Goal: Transaction & Acquisition: Register for event/course

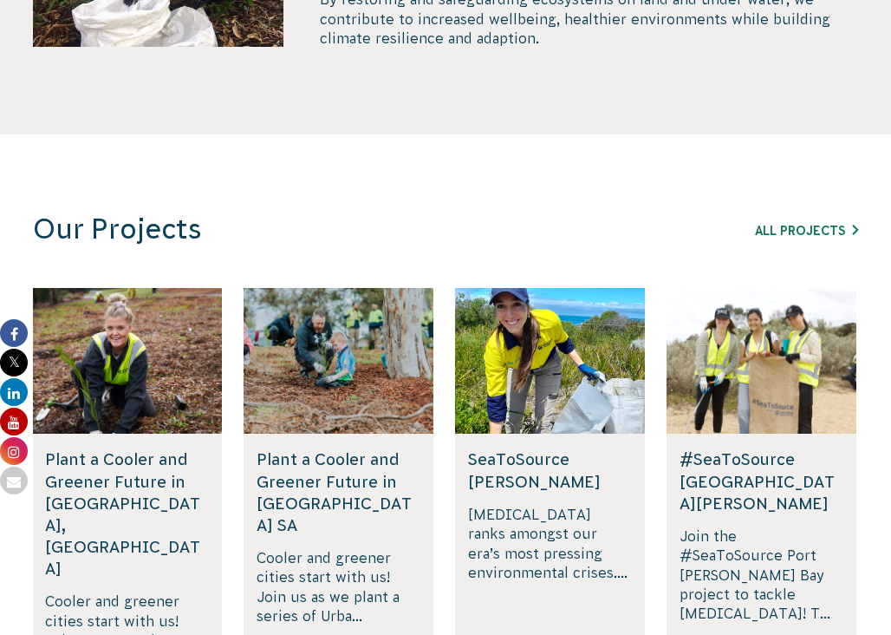
scroll to position [1040, 0]
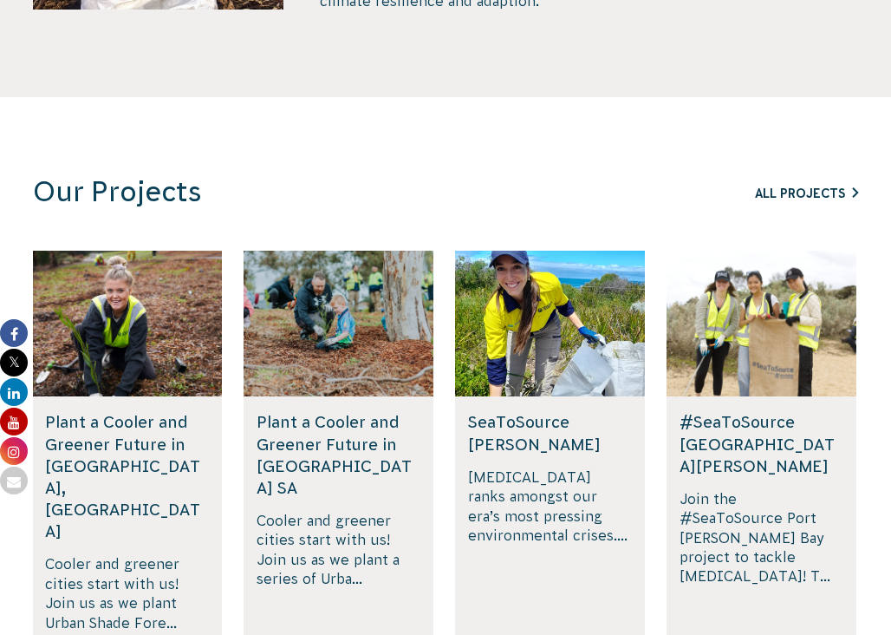
click at [817, 192] on link "All Projects" at bounding box center [806, 193] width 103 height 14
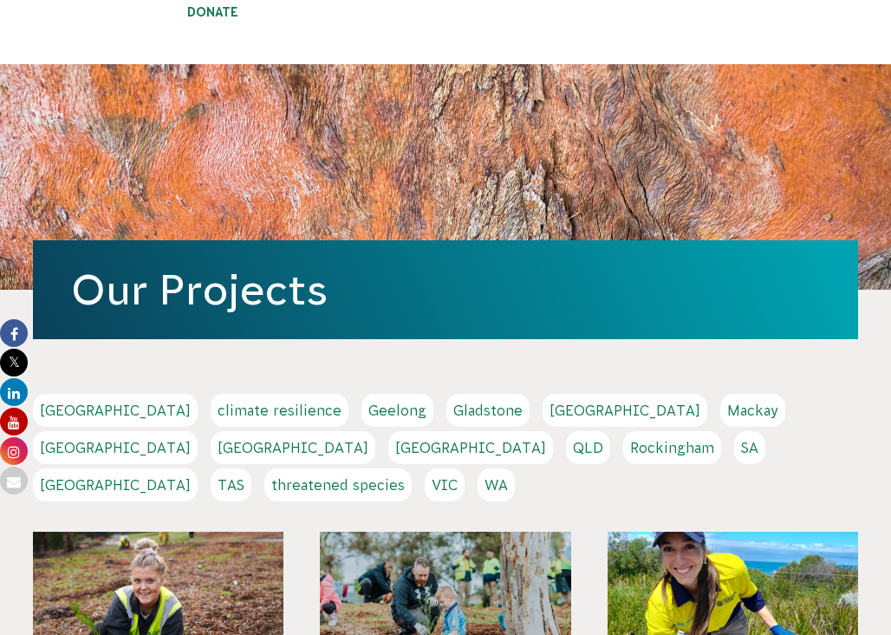
scroll to position [142, 0]
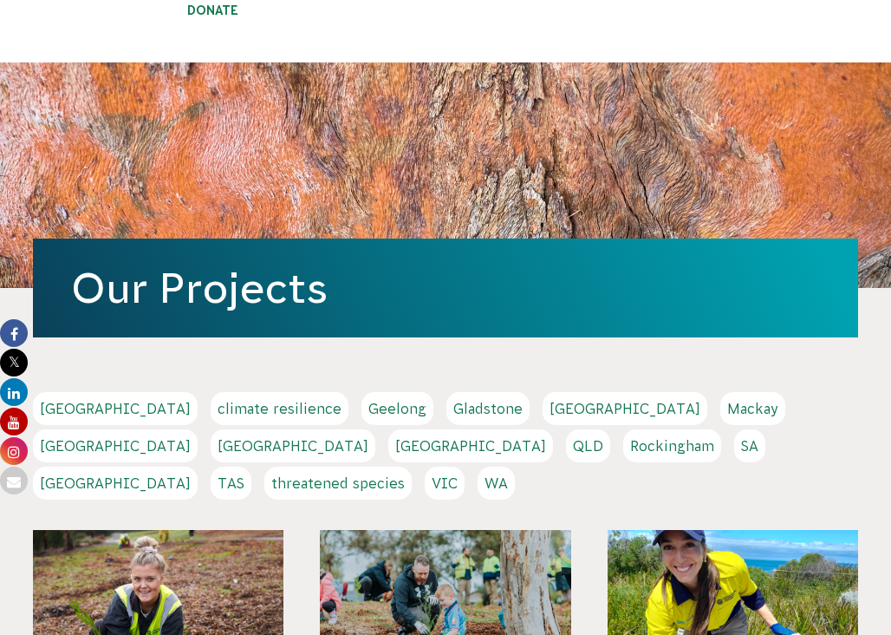
click at [465, 466] on link "VIC" at bounding box center [445, 482] width 40 height 33
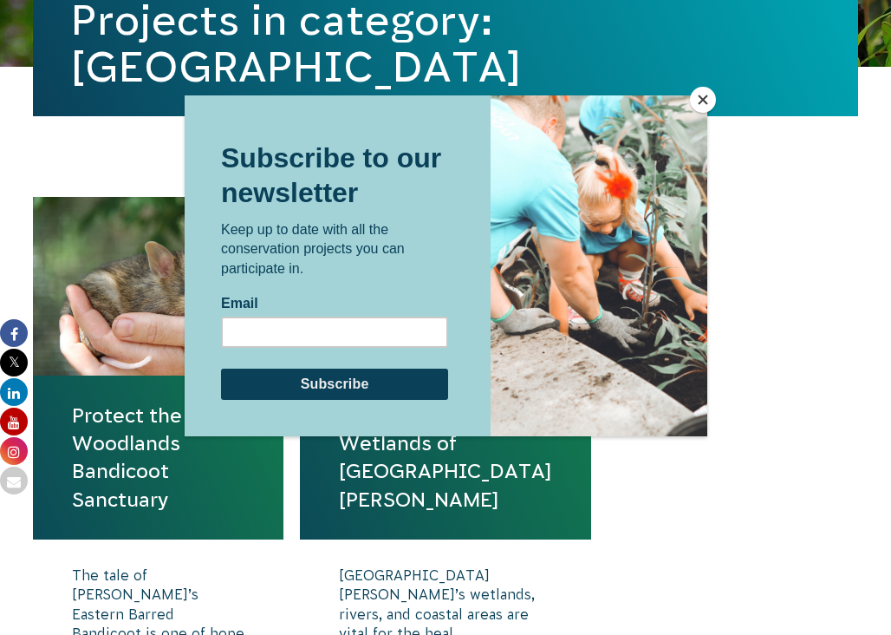
scroll to position [574, 0]
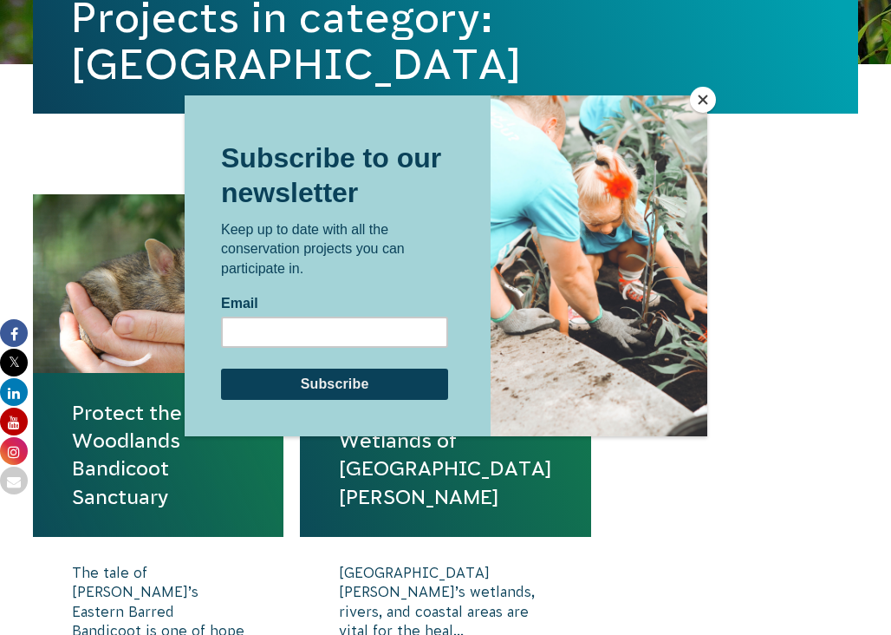
click at [699, 97] on button "Close" at bounding box center [703, 100] width 26 height 26
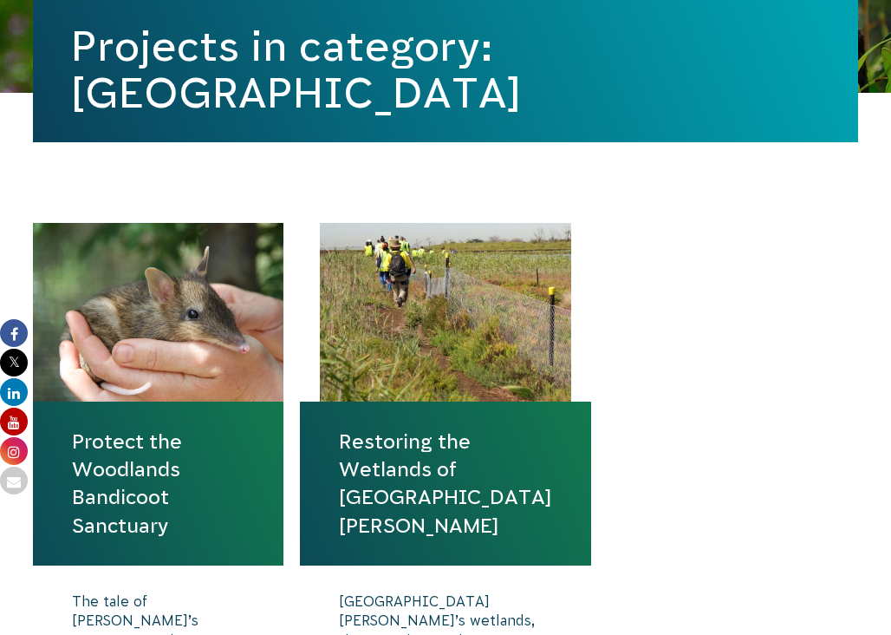
scroll to position [519, 0]
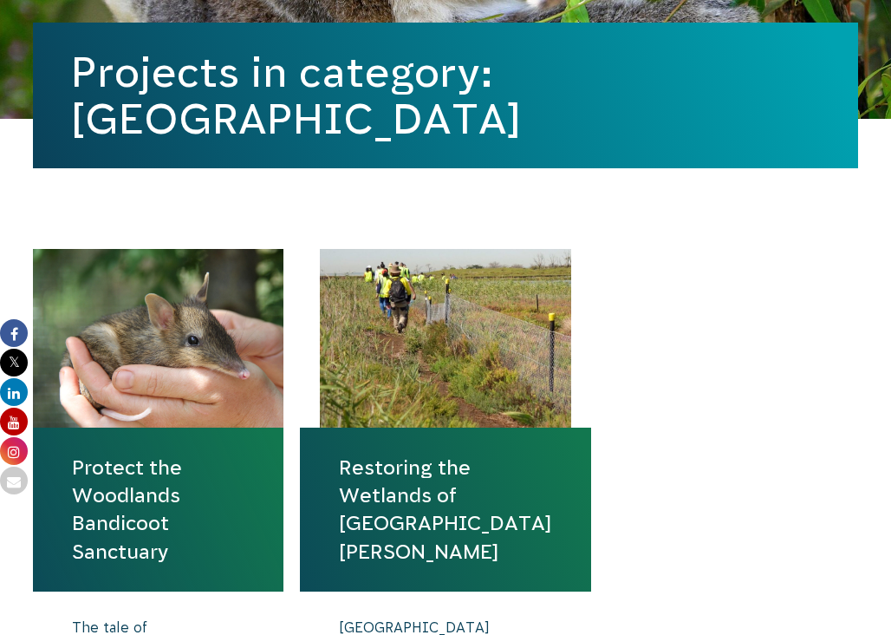
click at [176, 378] on div at bounding box center [158, 338] width 251 height 179
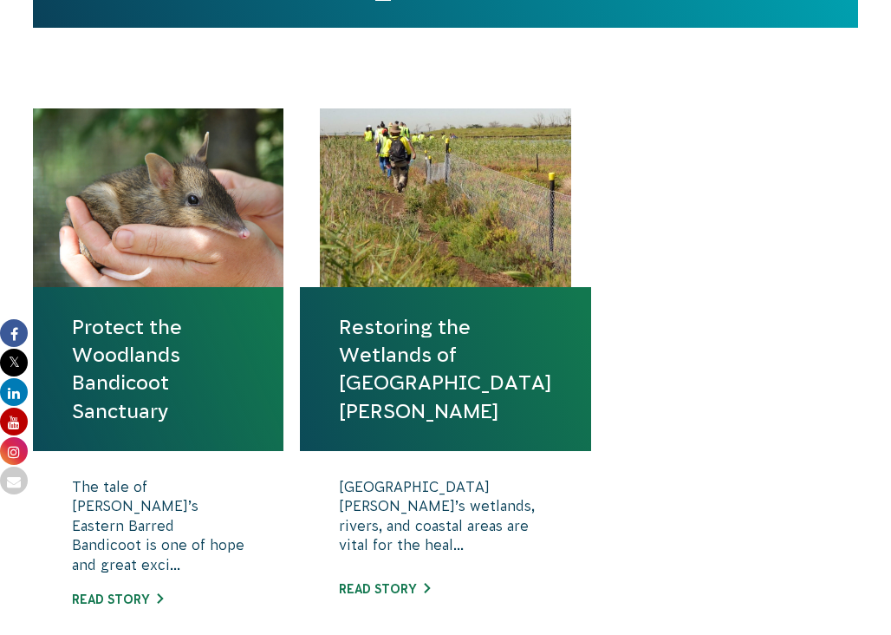
scroll to position [689, 0]
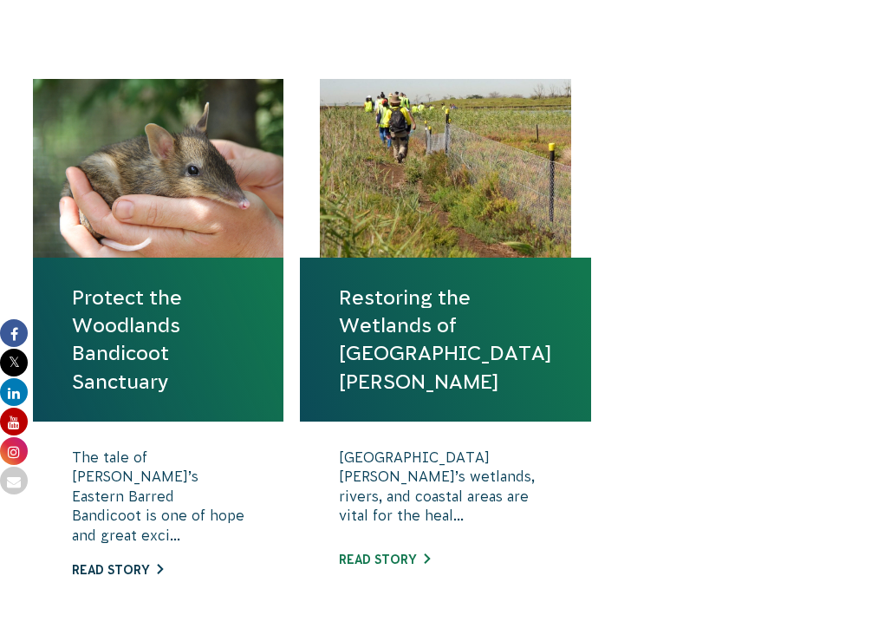
click at [124, 563] on link "Read story" at bounding box center [117, 570] width 91 height 14
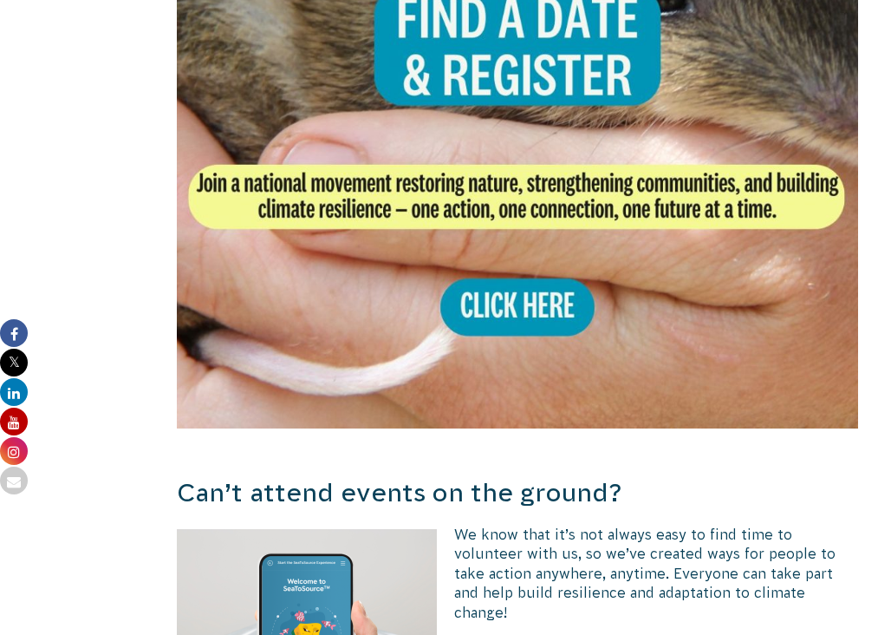
scroll to position [3644, 0]
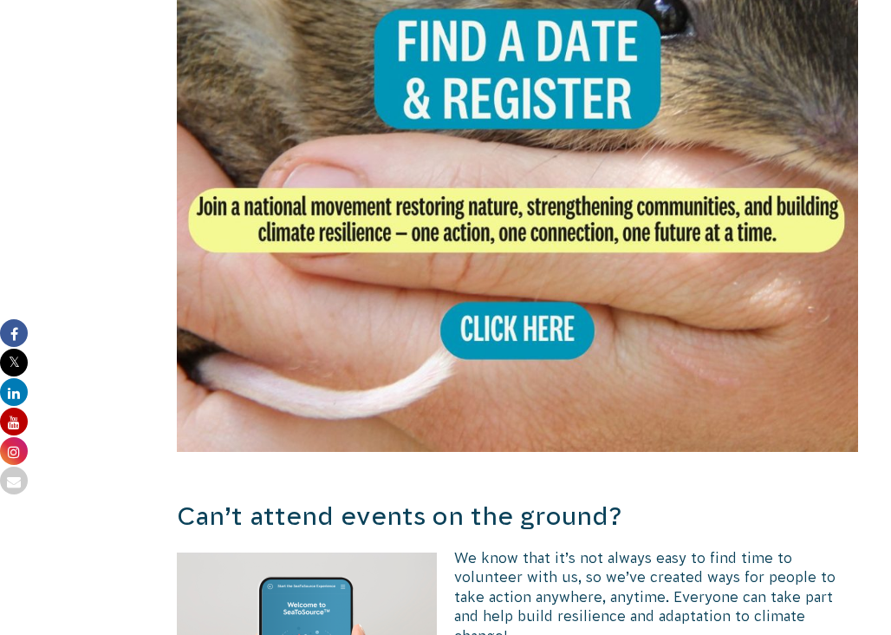
click at [510, 293] on img at bounding box center [517, 110] width 681 height 681
